Goal: Transaction & Acquisition: Purchase product/service

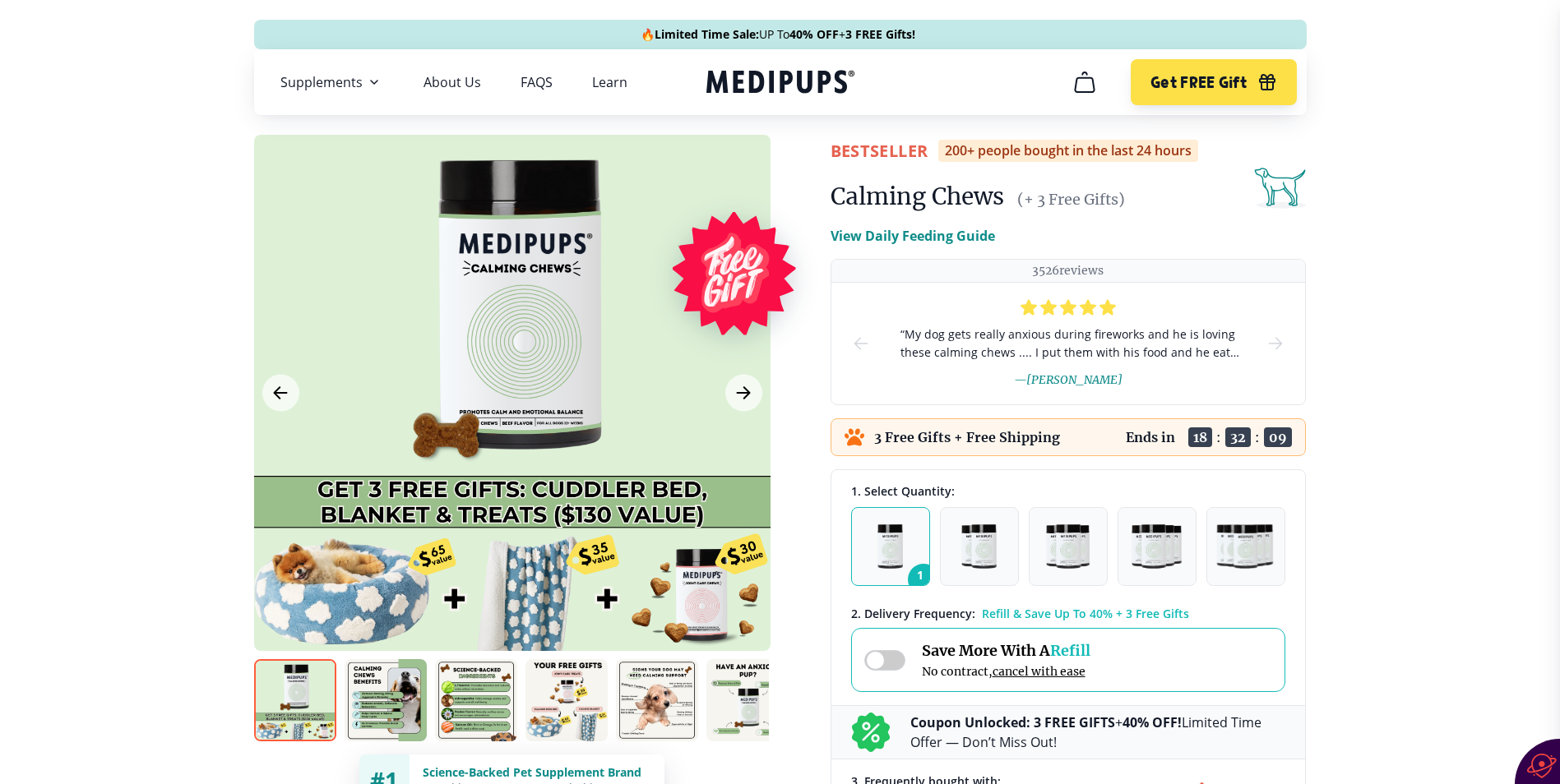
scroll to position [329, 0]
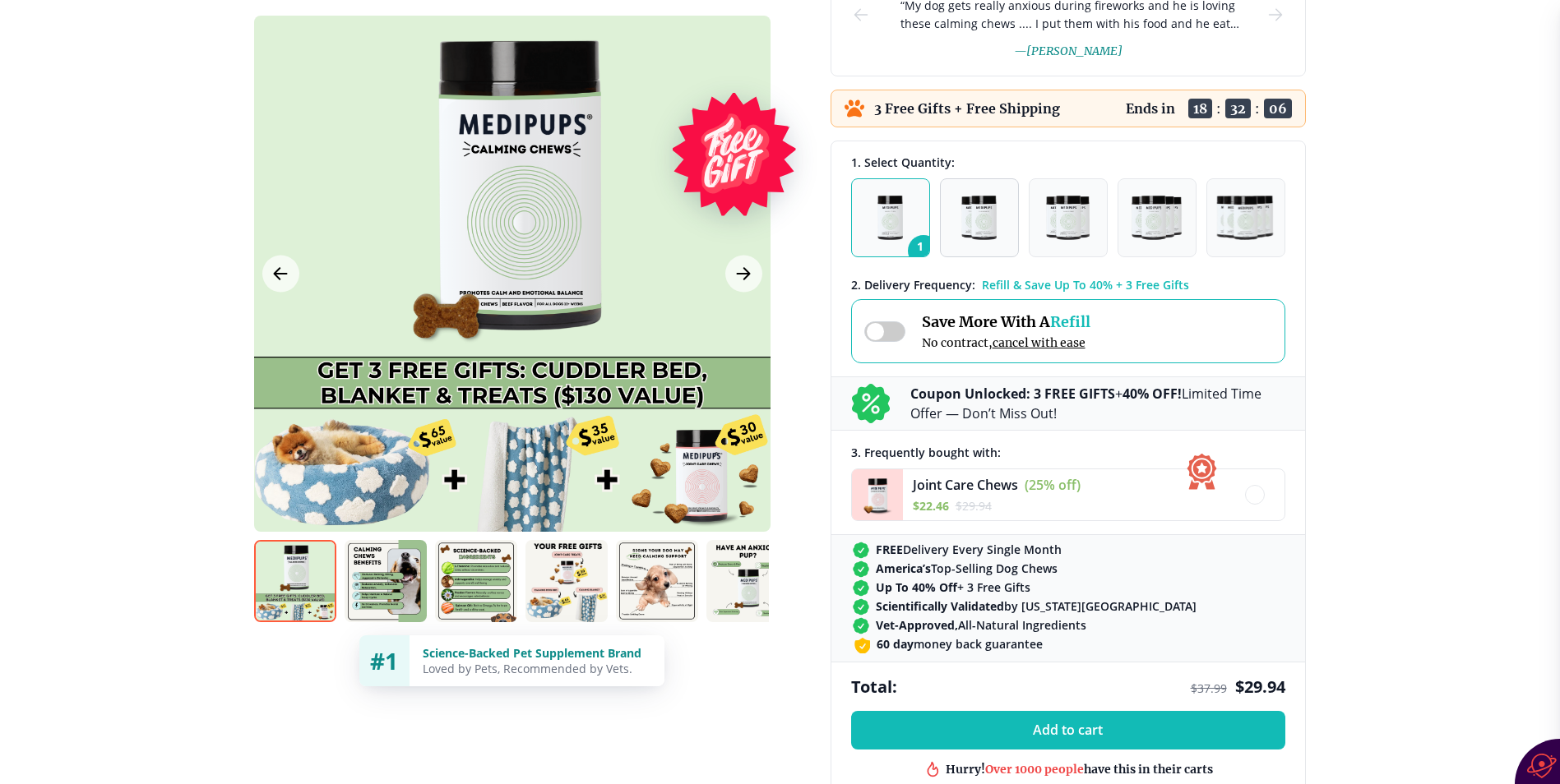
click at [983, 232] on img "button" at bounding box center [979, 218] width 35 height 45
click at [907, 232] on button "1" at bounding box center [890, 218] width 79 height 79
click at [1007, 218] on button "2" at bounding box center [979, 218] width 79 height 79
click at [1074, 207] on img "button" at bounding box center [1068, 218] width 43 height 45
click at [987, 220] on img "button" at bounding box center [979, 218] width 35 height 45
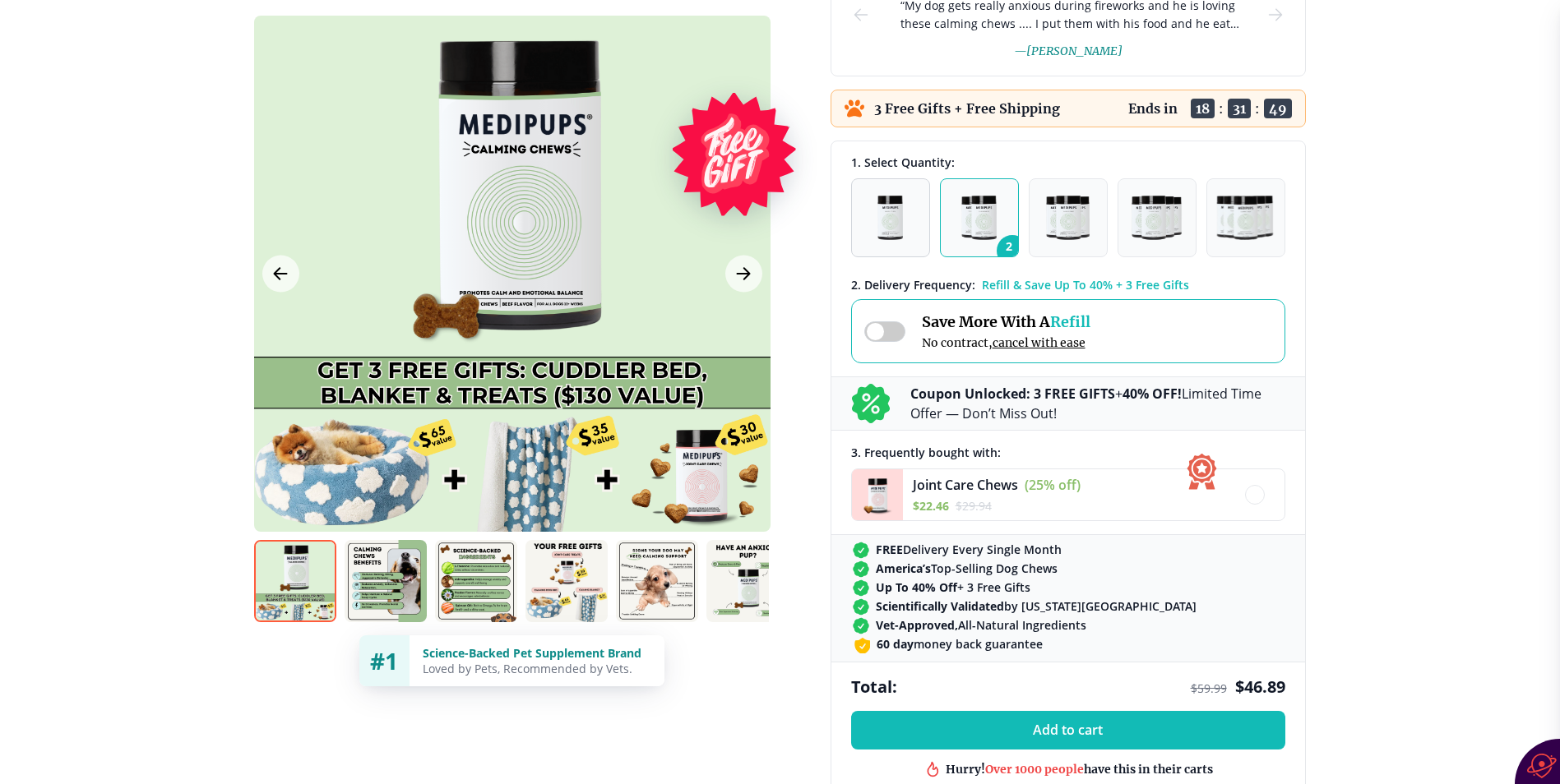
click at [922, 229] on button "1" at bounding box center [890, 218] width 79 height 79
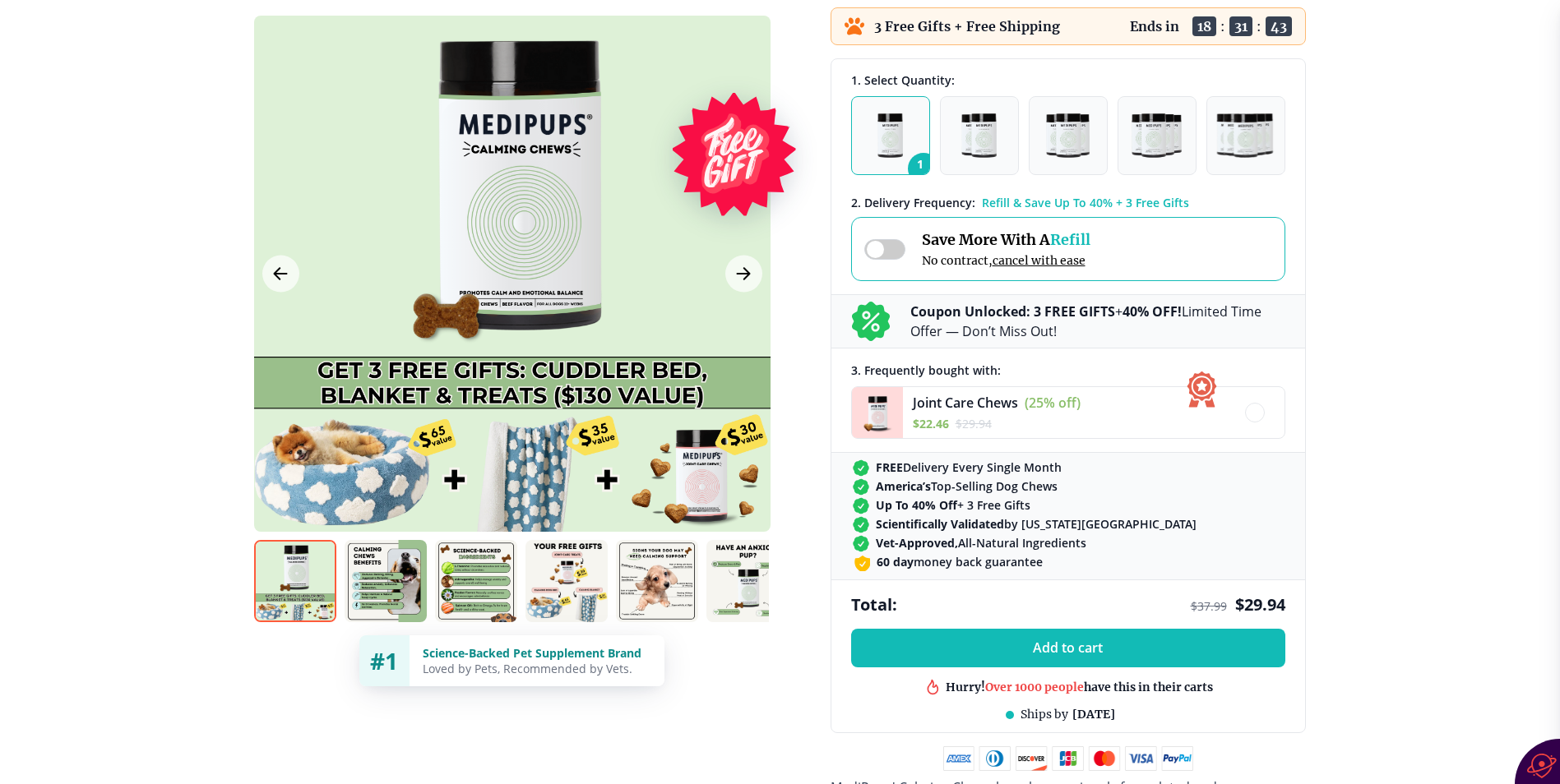
click at [1065, 241] on span "Refill" at bounding box center [1070, 239] width 41 height 19
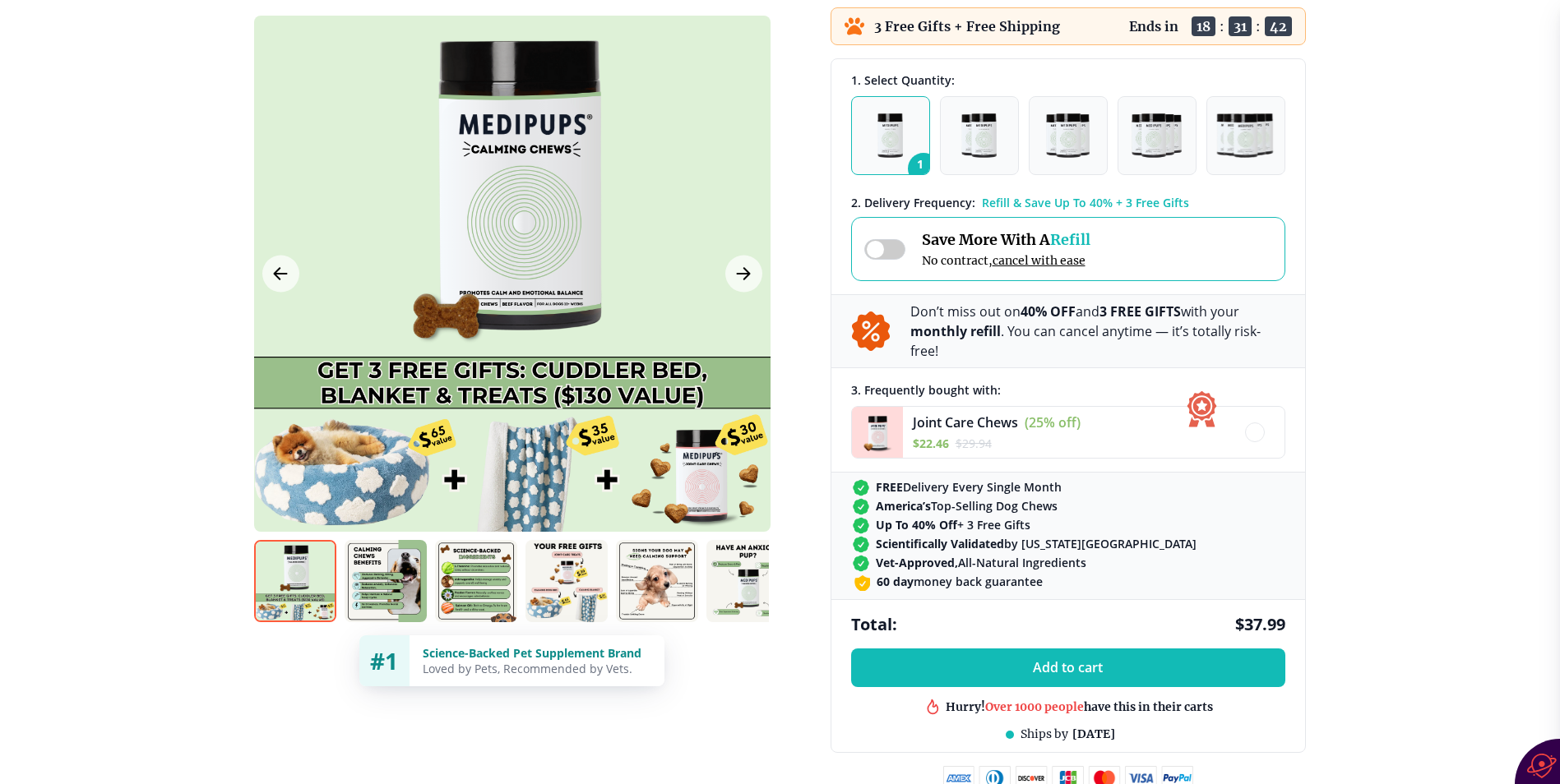
click at [1065, 241] on span "Refill" at bounding box center [1070, 239] width 41 height 19
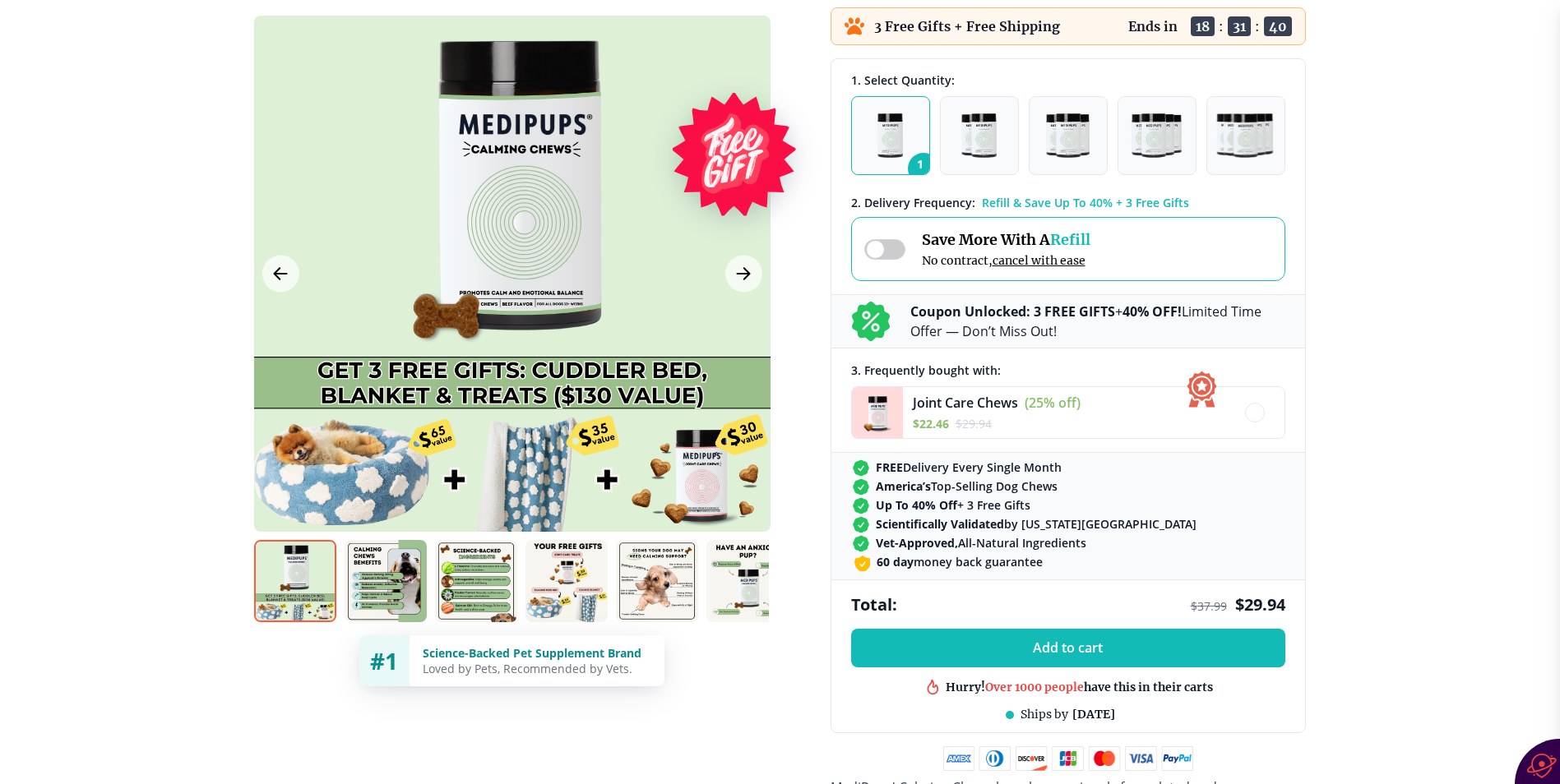
click at [1068, 241] on span "Refill" at bounding box center [1070, 239] width 41 height 19
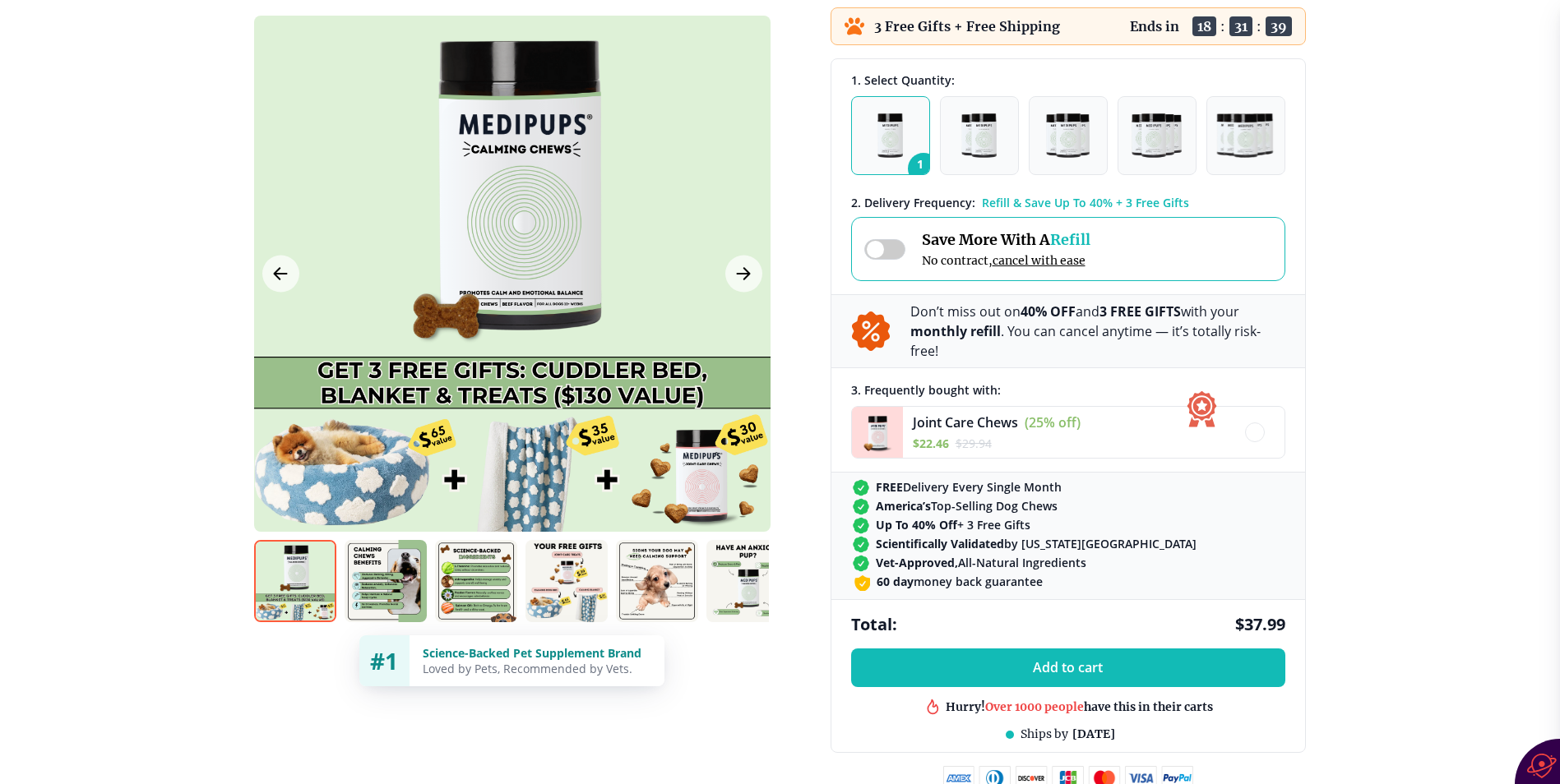
click at [1068, 241] on span "Refill" at bounding box center [1070, 239] width 41 height 19
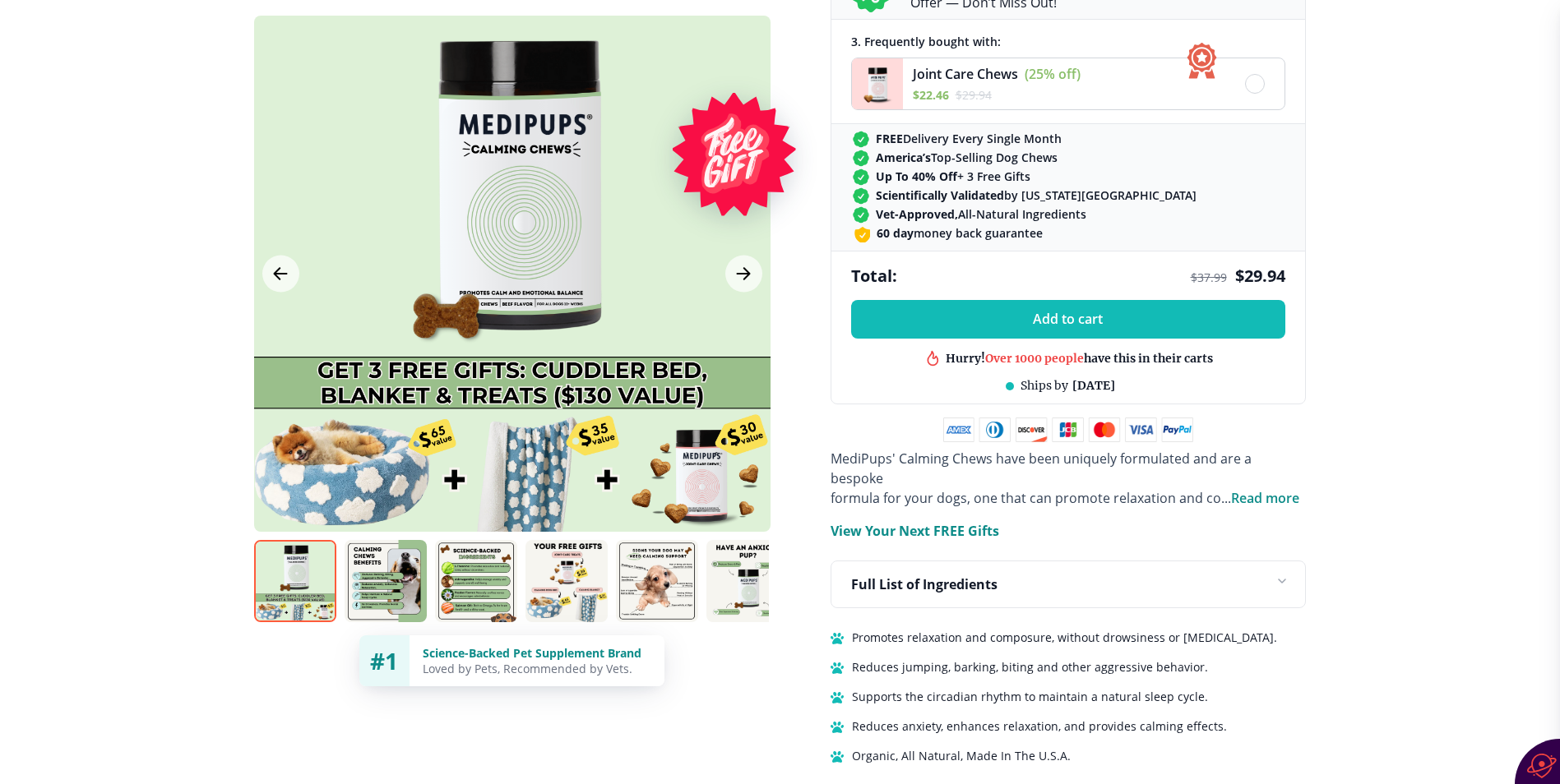
scroll to position [905, 0]
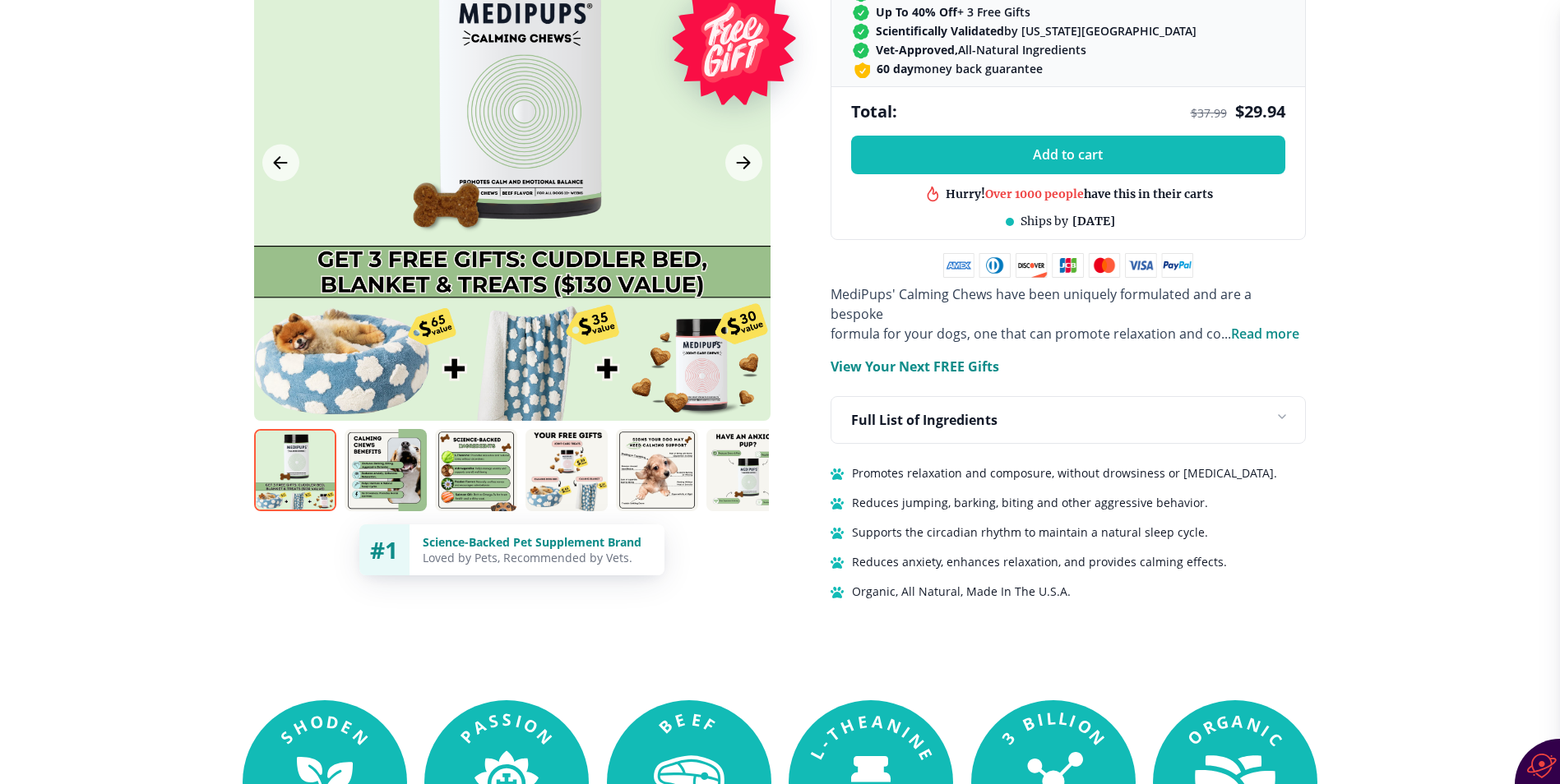
click at [1282, 407] on icon at bounding box center [1279, 420] width 26 height 26
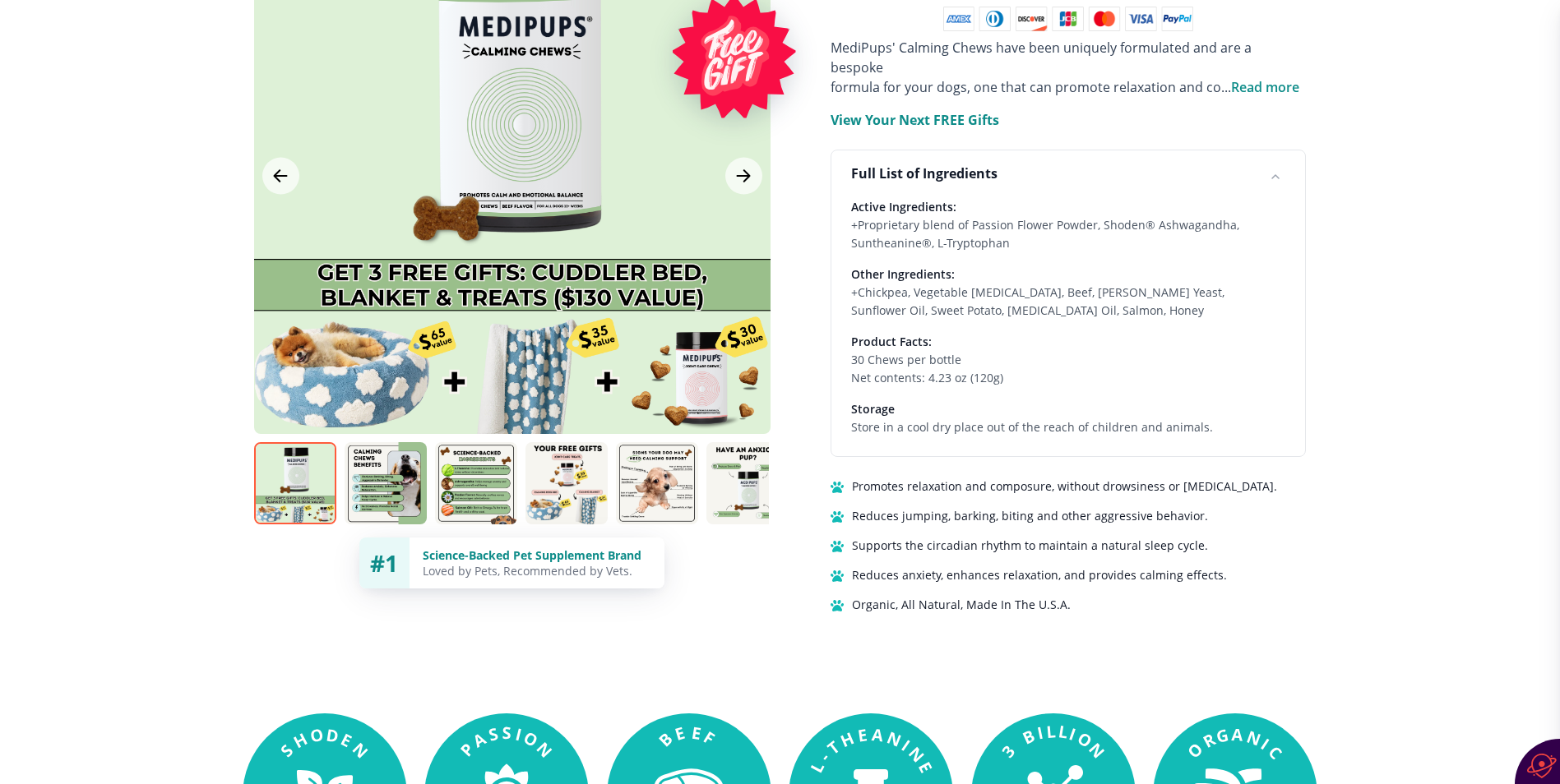
scroll to position [1398, 0]
